Goal: Task Accomplishment & Management: Manage account settings

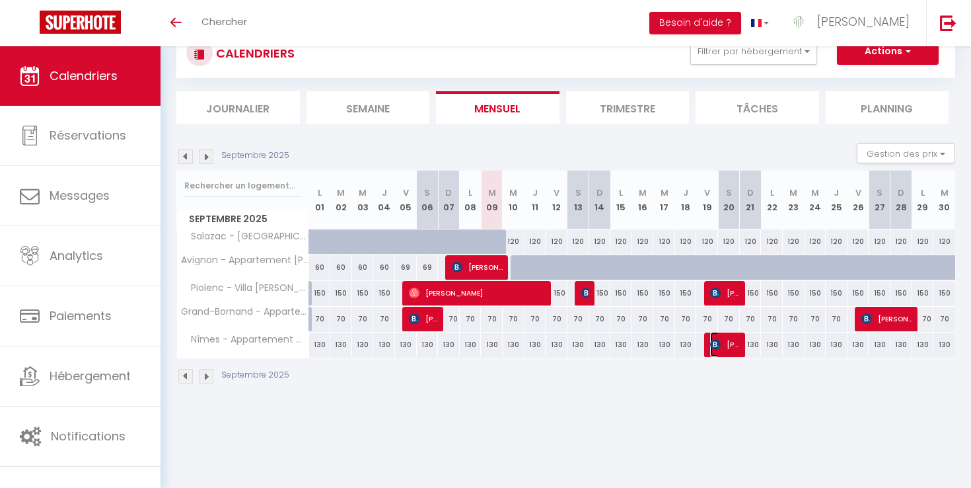
click at [714, 352] on span "[PERSON_NAME]" at bounding box center [724, 344] width 29 height 25
select select "OK"
select select "KO"
select select "0"
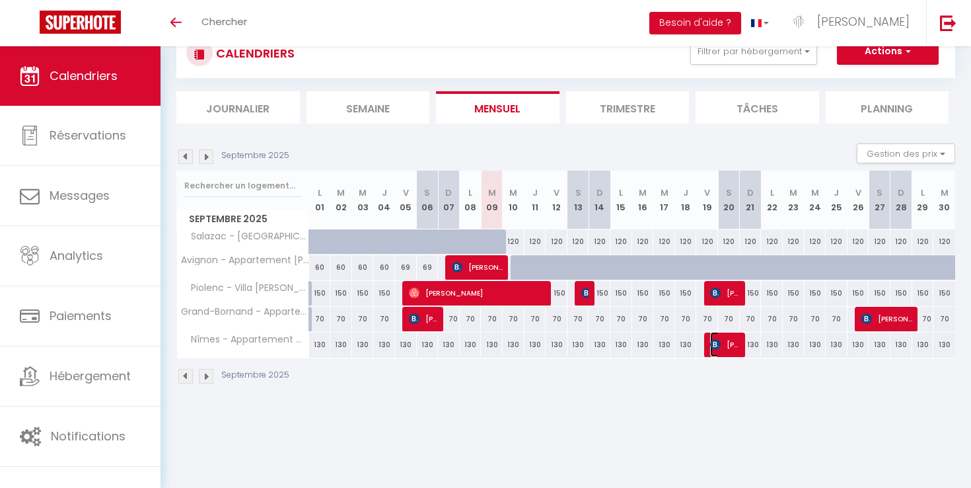
select select "1"
select select
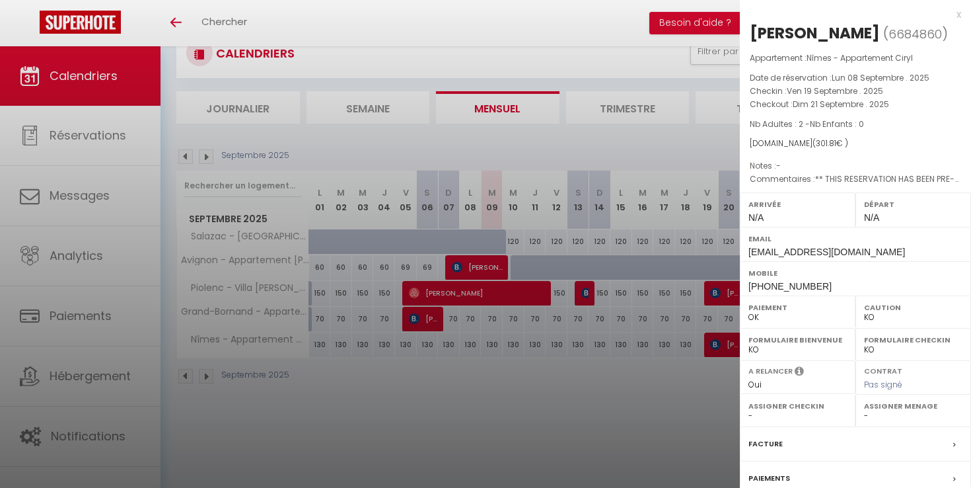
click at [697, 387] on div at bounding box center [485, 244] width 971 height 488
